Goal: Book appointment/travel/reservation

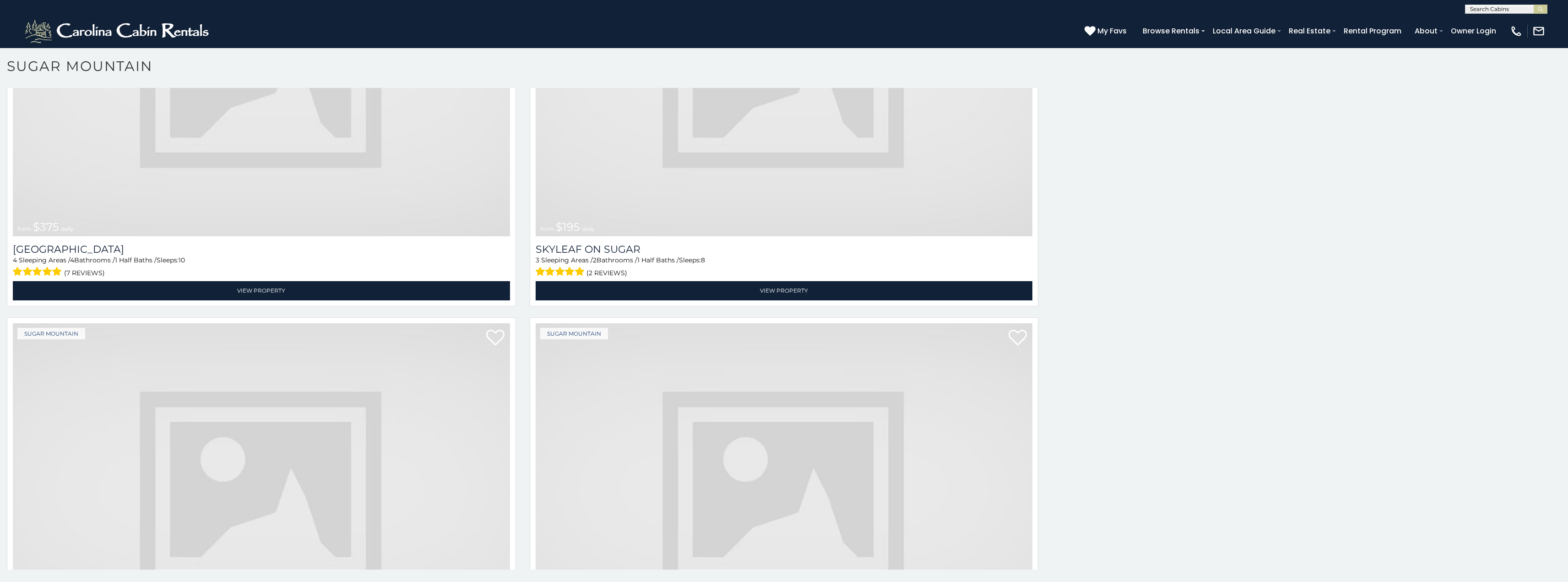
scroll to position [5371, 0]
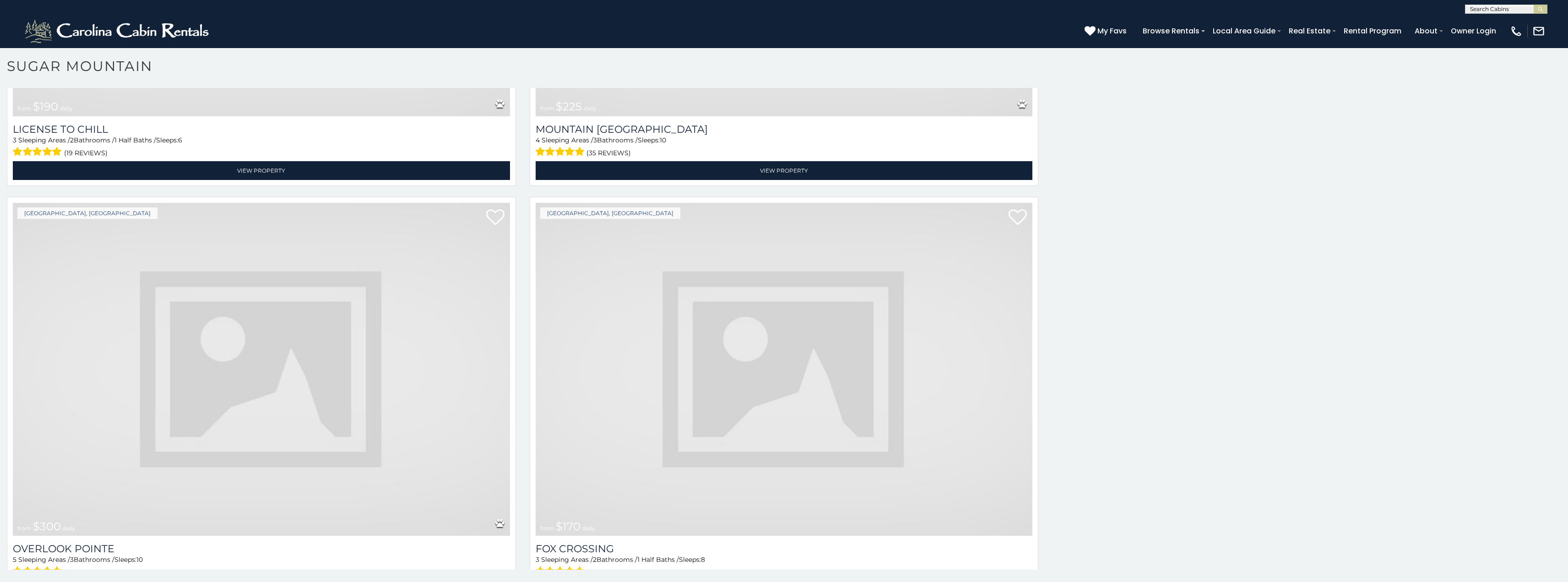
click at [625, 409] on img at bounding box center [784, 369] width 497 height 333
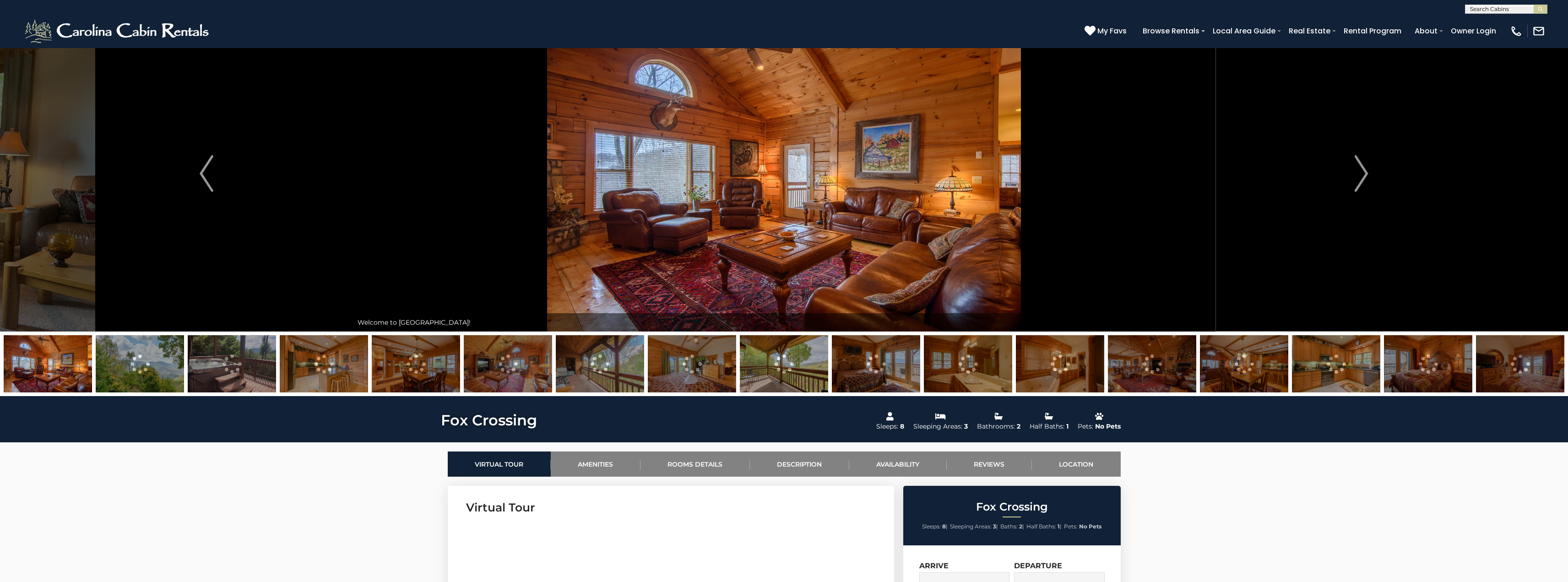
scroll to position [38, 0]
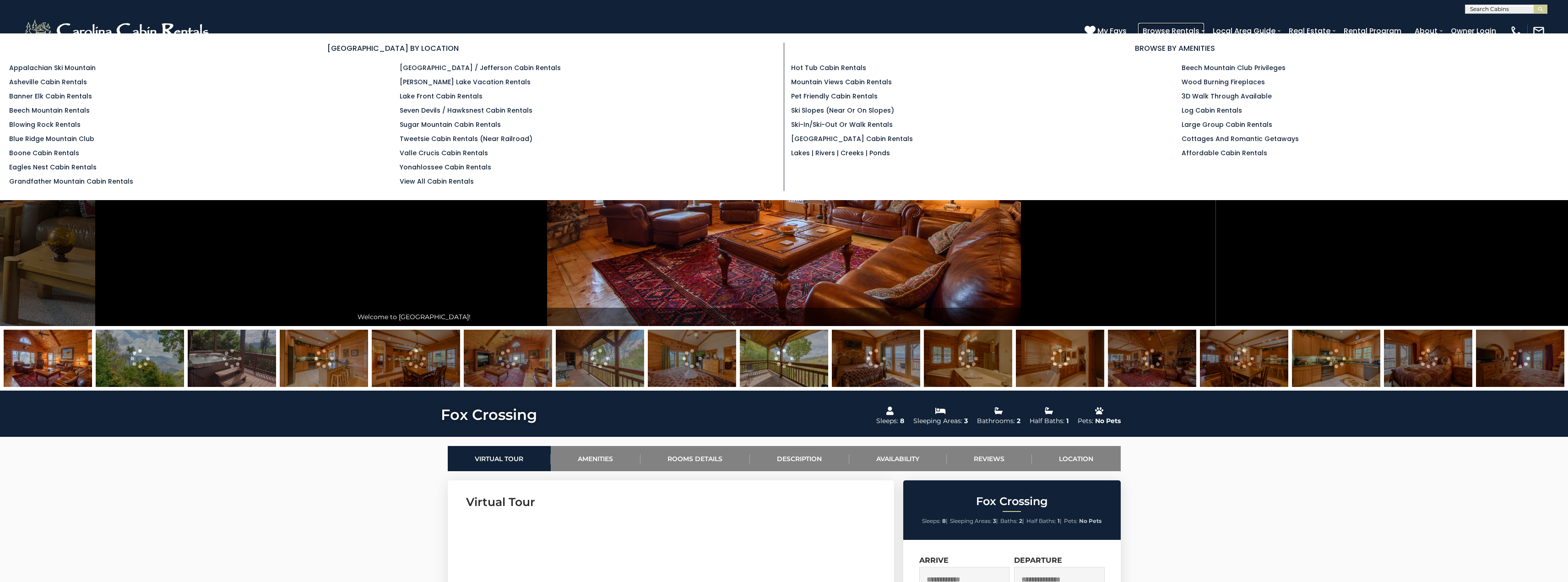
click at [1205, 28] on link "Browse Rentals" at bounding box center [1171, 31] width 66 height 16
